Goal: Use online tool/utility: Utilize a website feature to perform a specific function

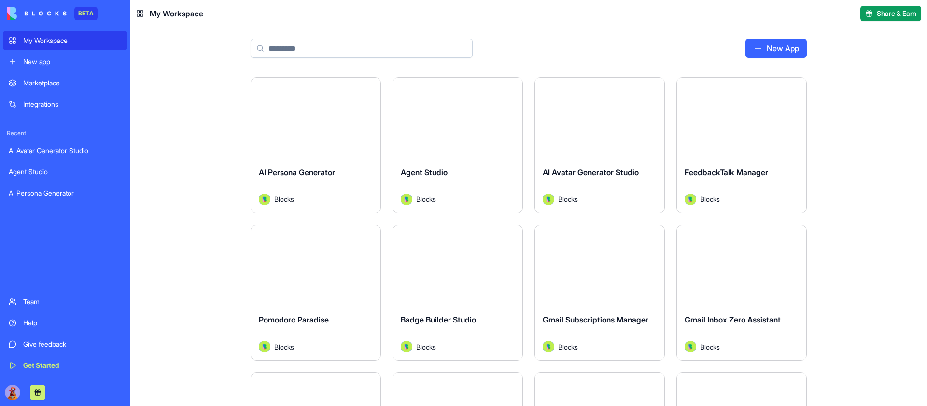
click at [313, 123] on button "Launch" at bounding box center [316, 118] width 72 height 19
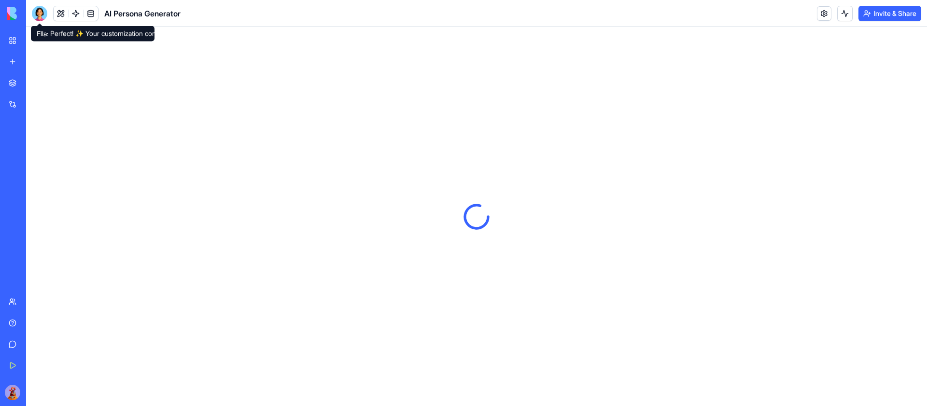
click at [37, 9] on div at bounding box center [39, 13] width 15 height 15
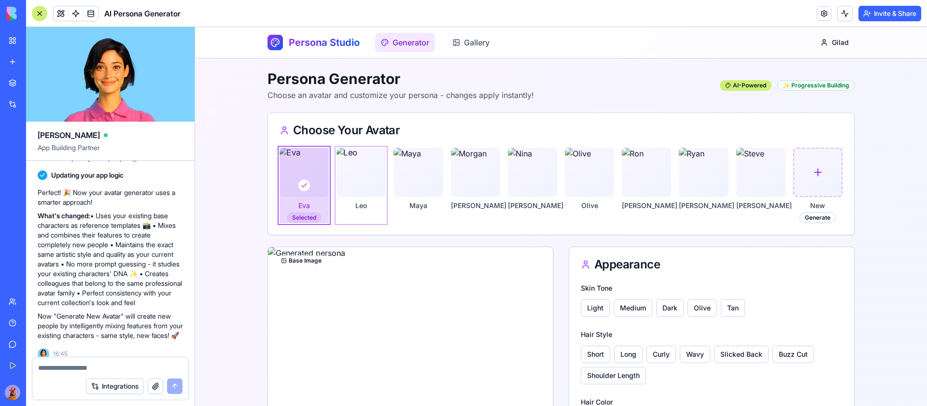
click at [370, 172] on img at bounding box center [362, 172] width 52 height 52
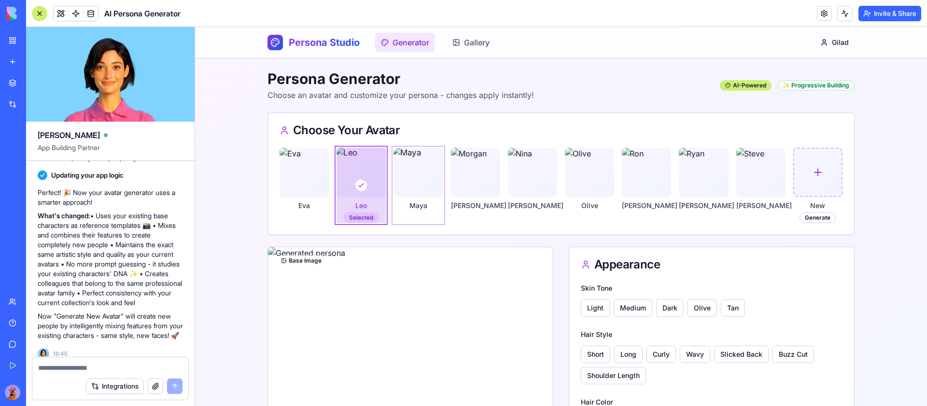
click at [426, 167] on img at bounding box center [419, 172] width 52 height 52
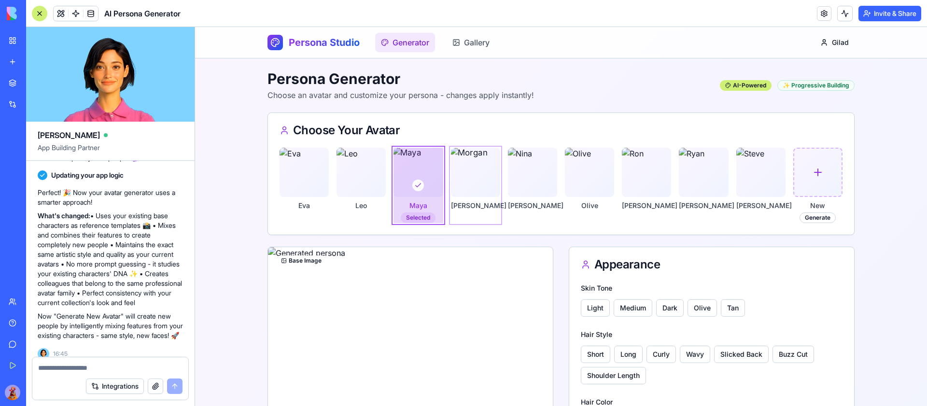
click at [482, 167] on img at bounding box center [475, 172] width 52 height 52
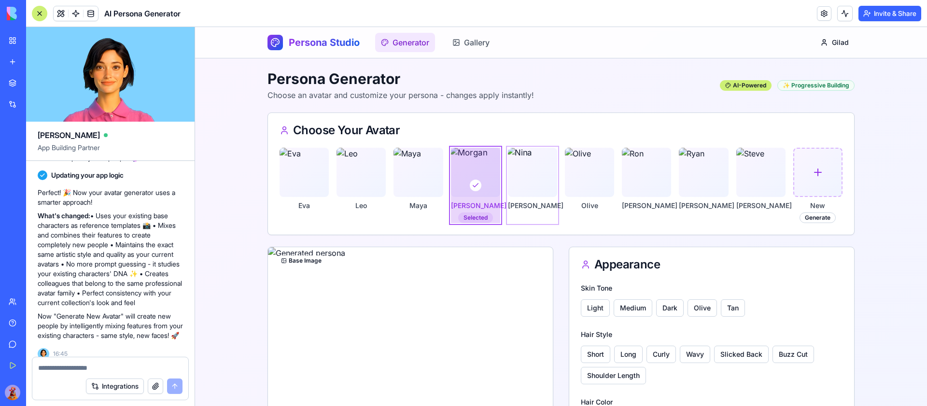
click at [532, 165] on img at bounding box center [532, 172] width 52 height 52
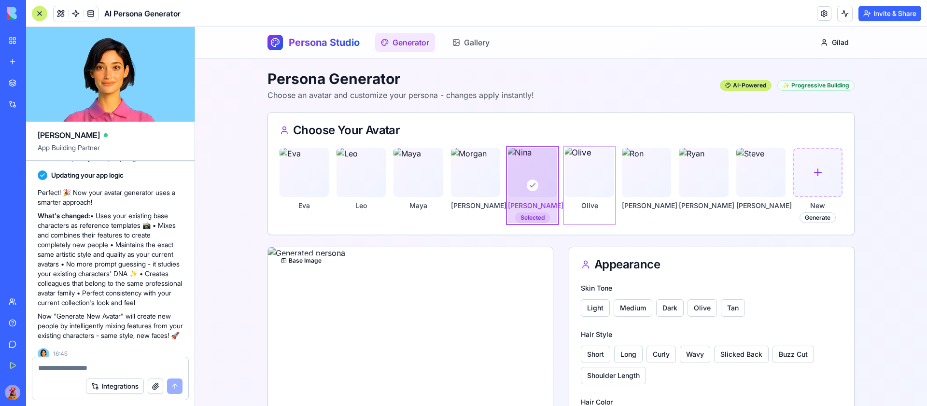
click at [598, 169] on img at bounding box center [589, 172] width 52 height 52
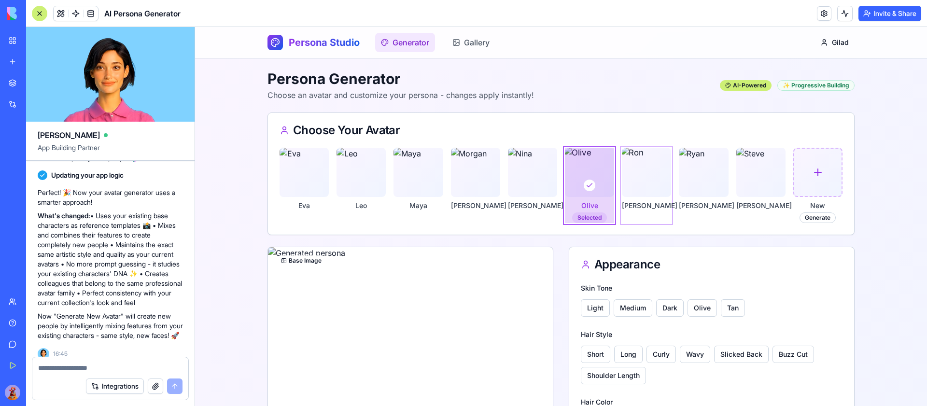
click at [654, 167] on img at bounding box center [647, 172] width 52 height 52
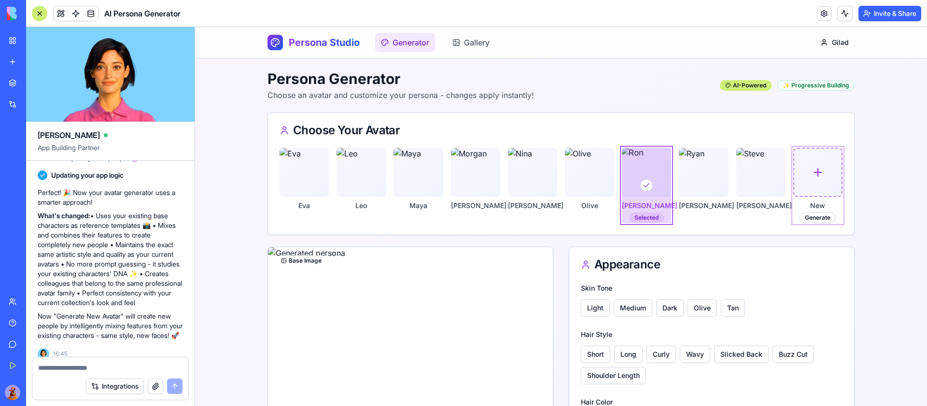
click at [809, 167] on div at bounding box center [817, 172] width 47 height 47
click at [771, 171] on img at bounding box center [761, 172] width 52 height 52
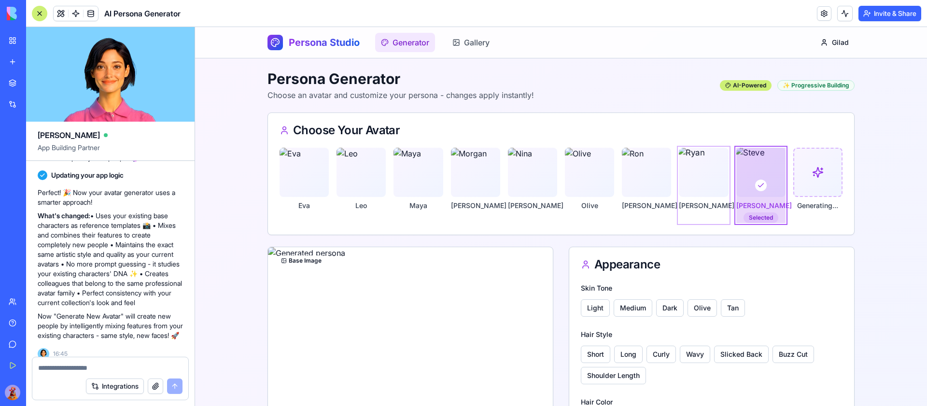
click at [716, 170] on img at bounding box center [704, 172] width 52 height 52
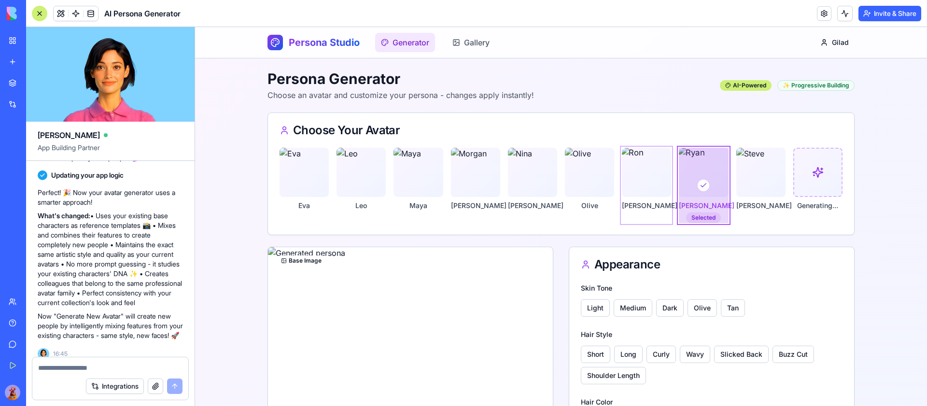
click at [663, 168] on img at bounding box center [647, 172] width 52 height 52
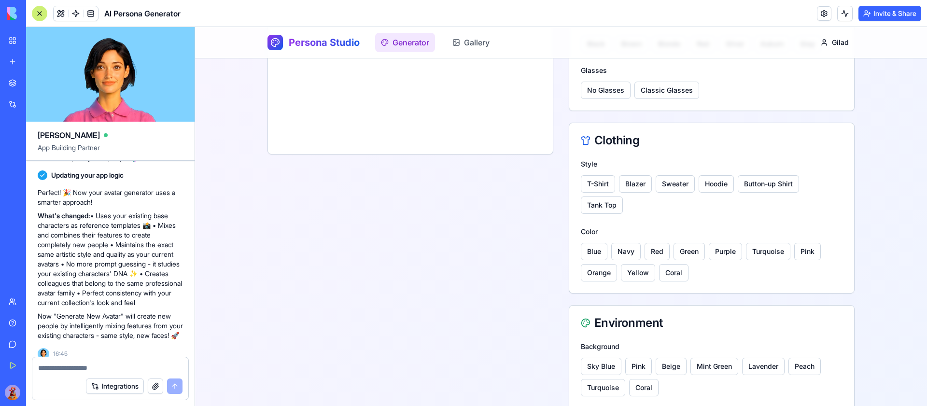
scroll to position [377, 0]
click at [595, 204] on button "Tank Top" at bounding box center [602, 205] width 42 height 17
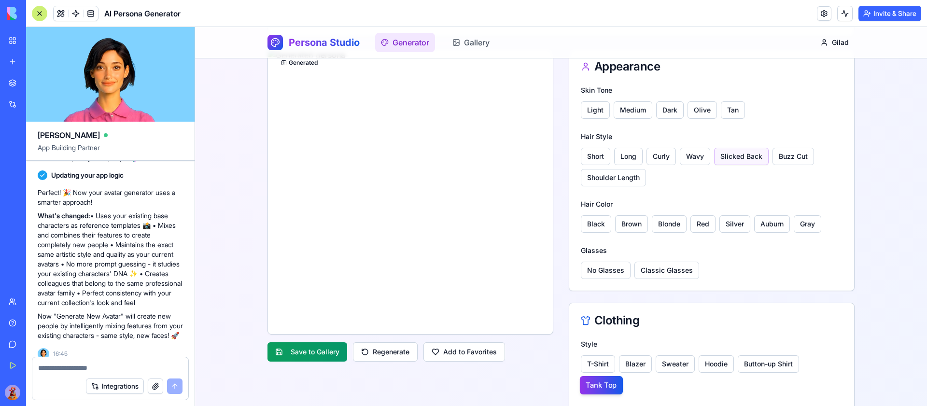
scroll to position [199, 0]
click at [610, 269] on button "No Glasses" at bounding box center [606, 269] width 50 height 17
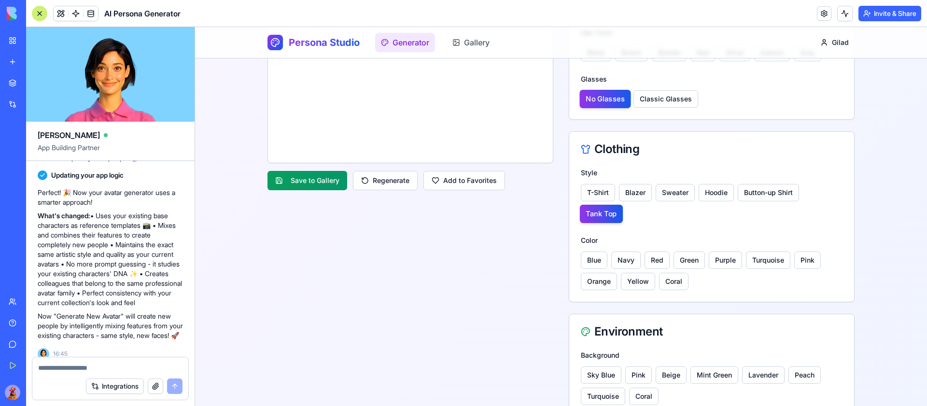
scroll to position [376, 0]
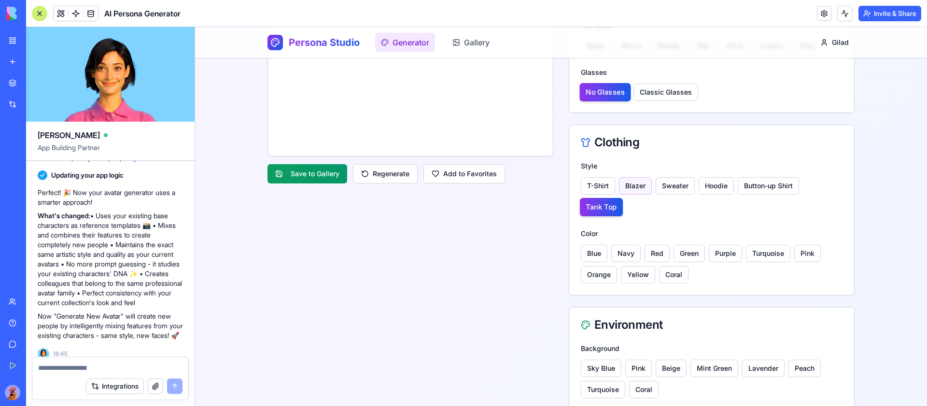
click at [638, 182] on button "Blazer" at bounding box center [635, 185] width 33 height 17
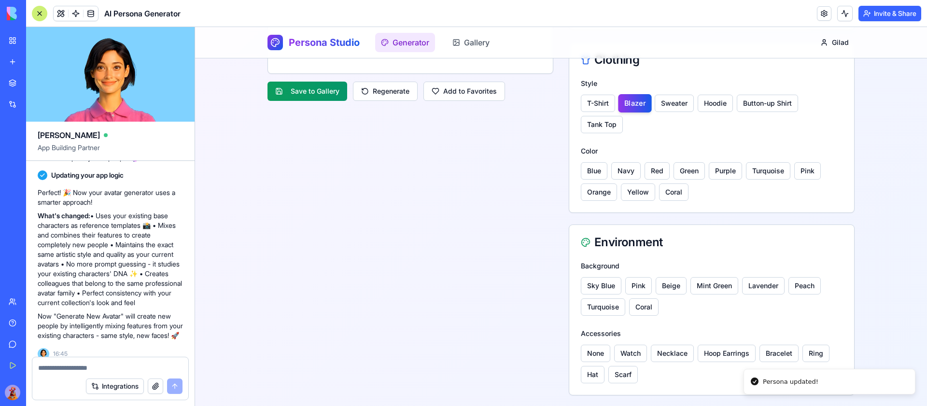
scroll to position [460, 0]
click at [646, 306] on button "Coral" at bounding box center [643, 305] width 29 height 17
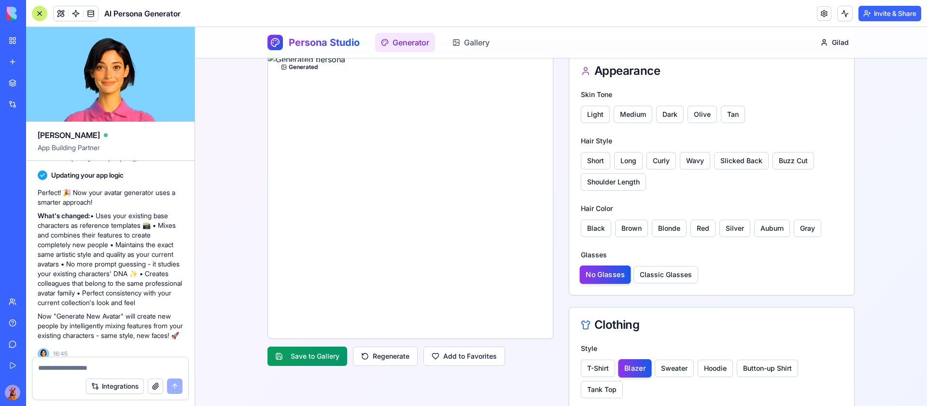
scroll to position [195, 0]
click at [379, 351] on button "Regenerate" at bounding box center [385, 355] width 65 height 19
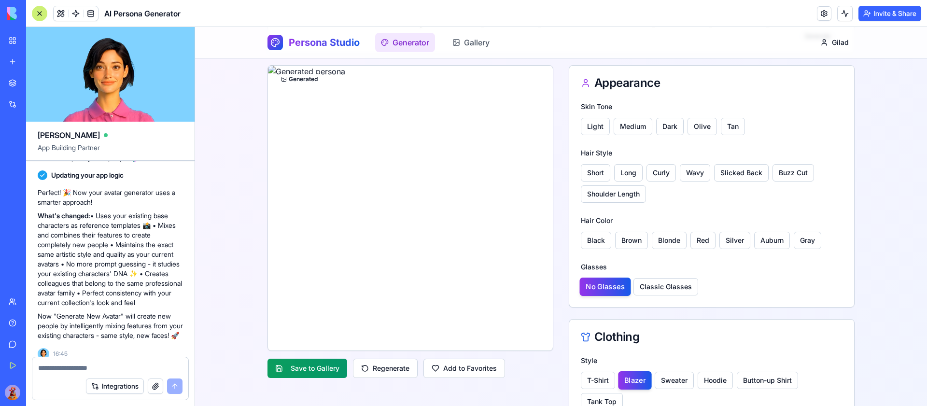
scroll to position [0, 0]
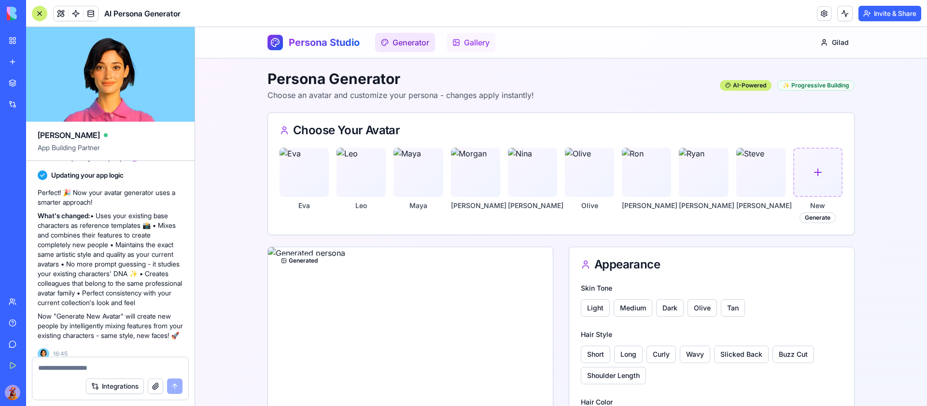
click at [481, 45] on link "Gallery" at bounding box center [471, 42] width 49 height 19
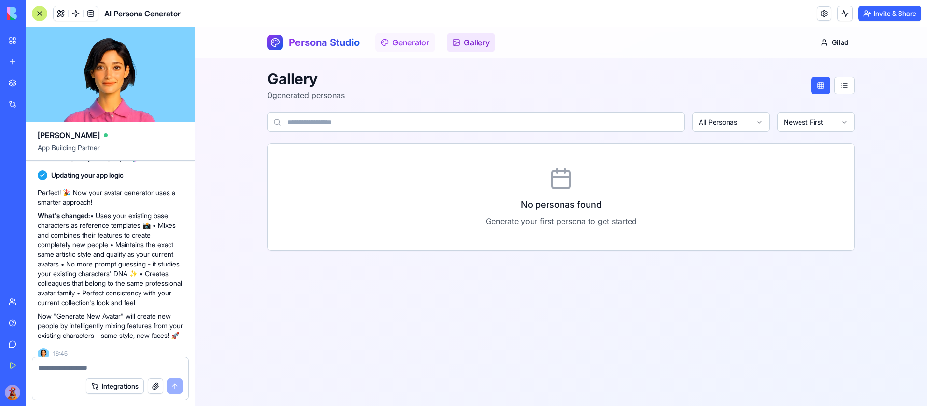
click at [404, 37] on link "Generator" at bounding box center [405, 42] width 60 height 19
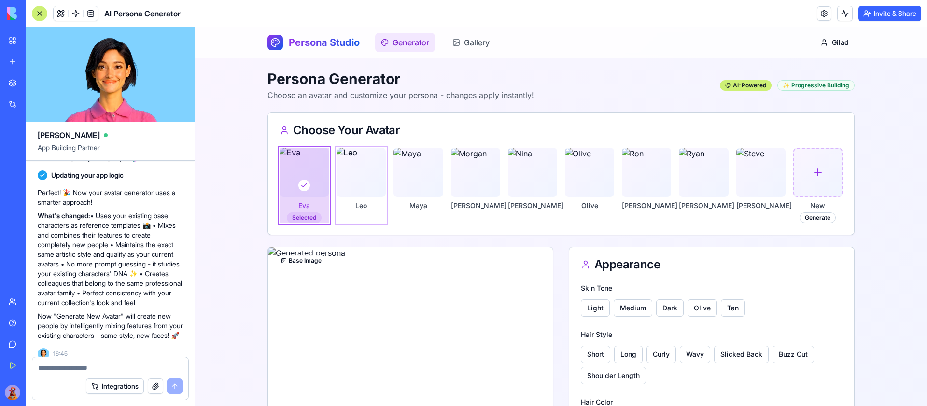
click at [370, 165] on img at bounding box center [362, 172] width 52 height 52
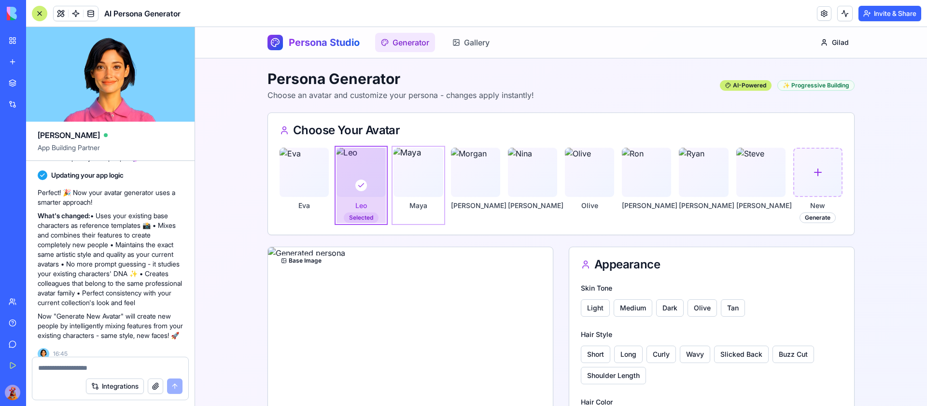
click at [405, 169] on img at bounding box center [419, 172] width 52 height 52
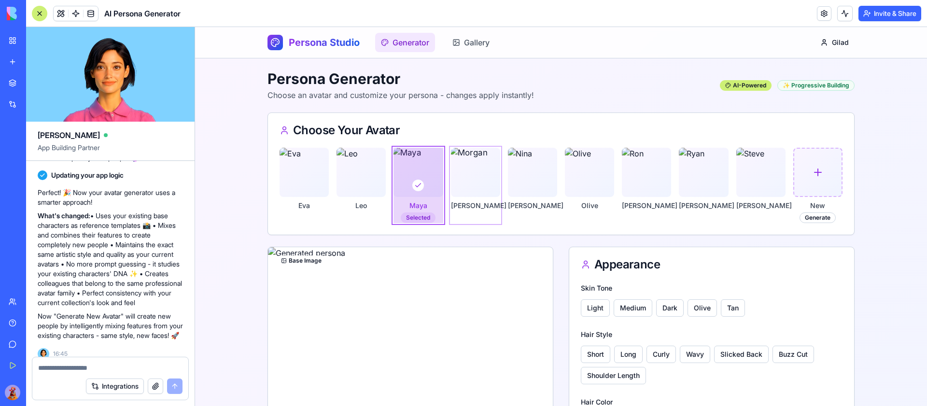
click at [476, 187] on img at bounding box center [475, 172] width 52 height 52
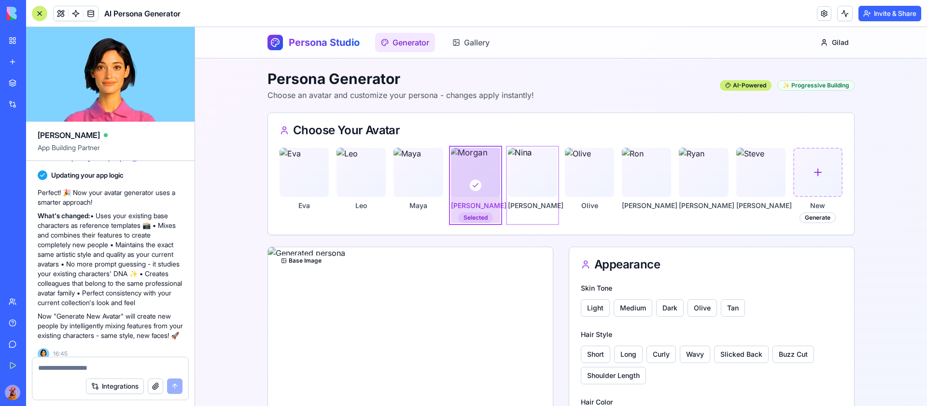
click at [546, 189] on img at bounding box center [532, 172] width 52 height 52
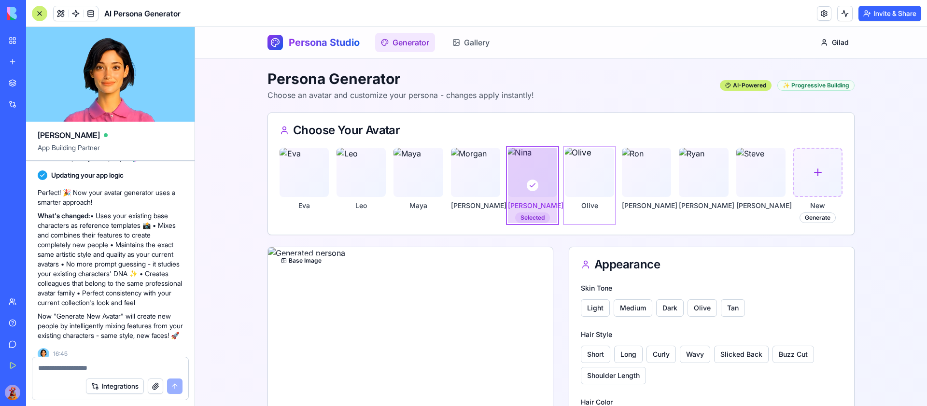
click at [605, 201] on p "Olive" at bounding box center [589, 206] width 49 height 10
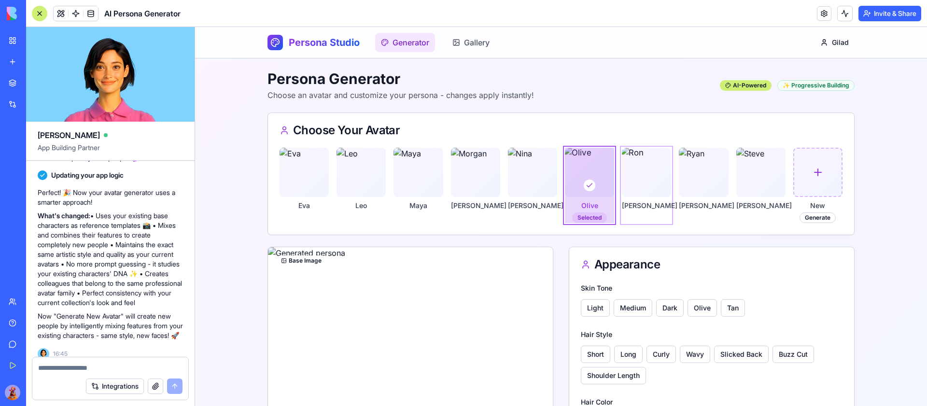
click at [670, 199] on div "[PERSON_NAME]" at bounding box center [646, 185] width 49 height 75
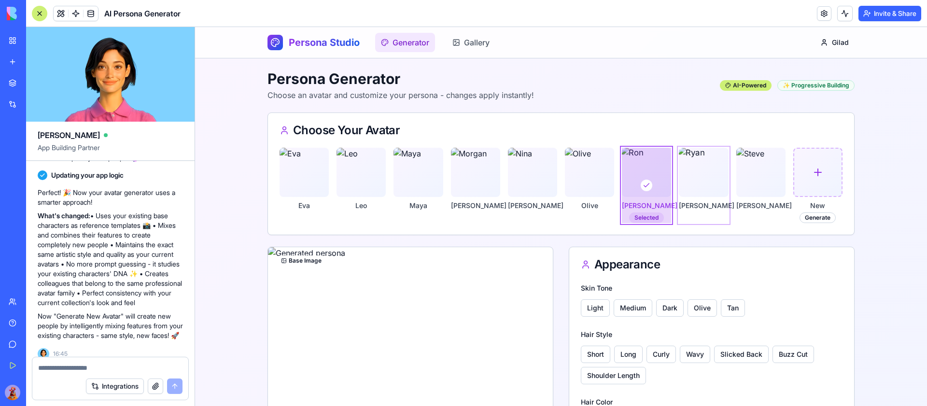
click at [701, 195] on img at bounding box center [704, 172] width 52 height 52
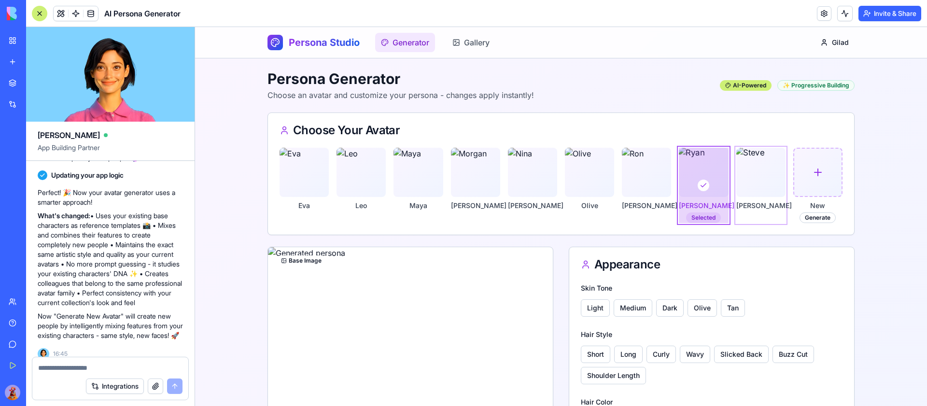
click at [749, 193] on img at bounding box center [761, 172] width 52 height 52
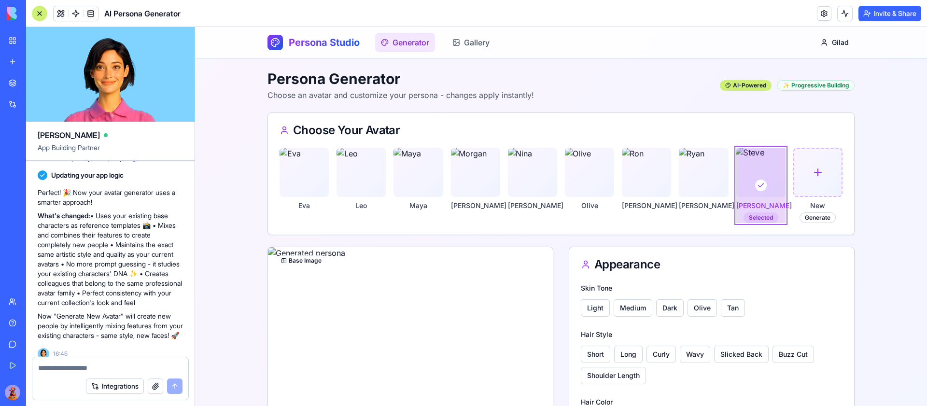
click at [812, 87] on div "✨ Progressive Building" at bounding box center [815, 85] width 77 height 11
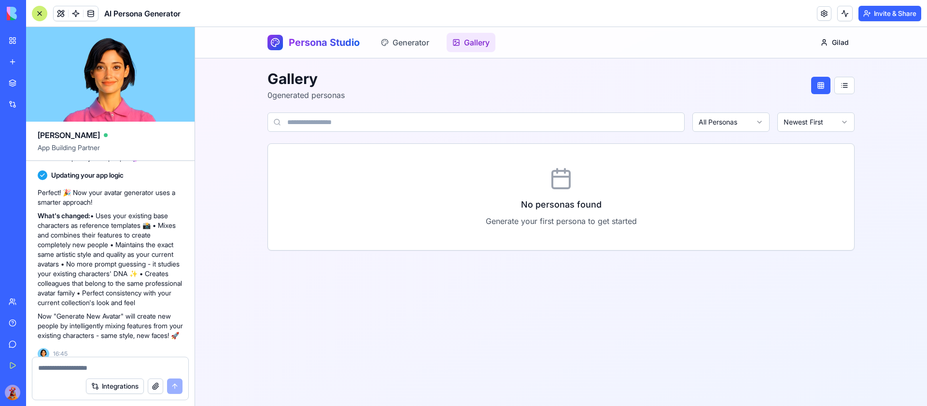
click at [855, 88] on main "Gallery 0 generated personas All Personas Newest First No personas found Genera…" at bounding box center [561, 160] width 618 height 204
click at [846, 86] on button at bounding box center [844, 85] width 20 height 17
click at [817, 84] on button at bounding box center [821, 85] width 20 height 17
click at [421, 41] on link "Generator" at bounding box center [405, 42] width 60 height 19
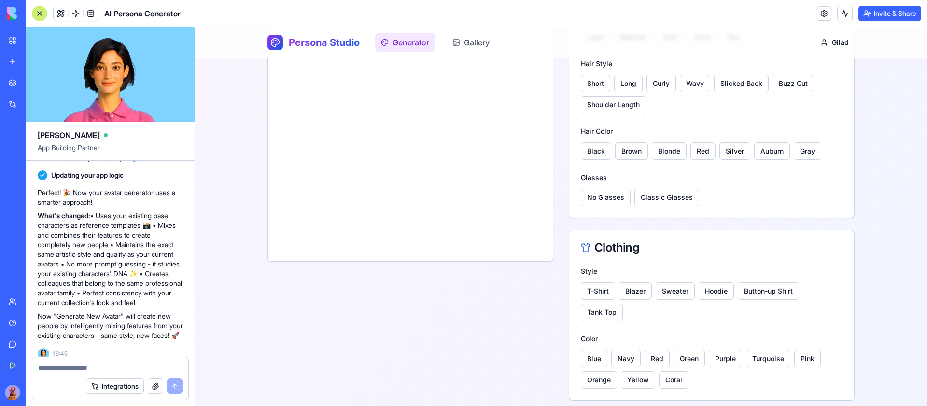
scroll to position [460, 0]
